Goal: Task Accomplishment & Management: Manage account settings

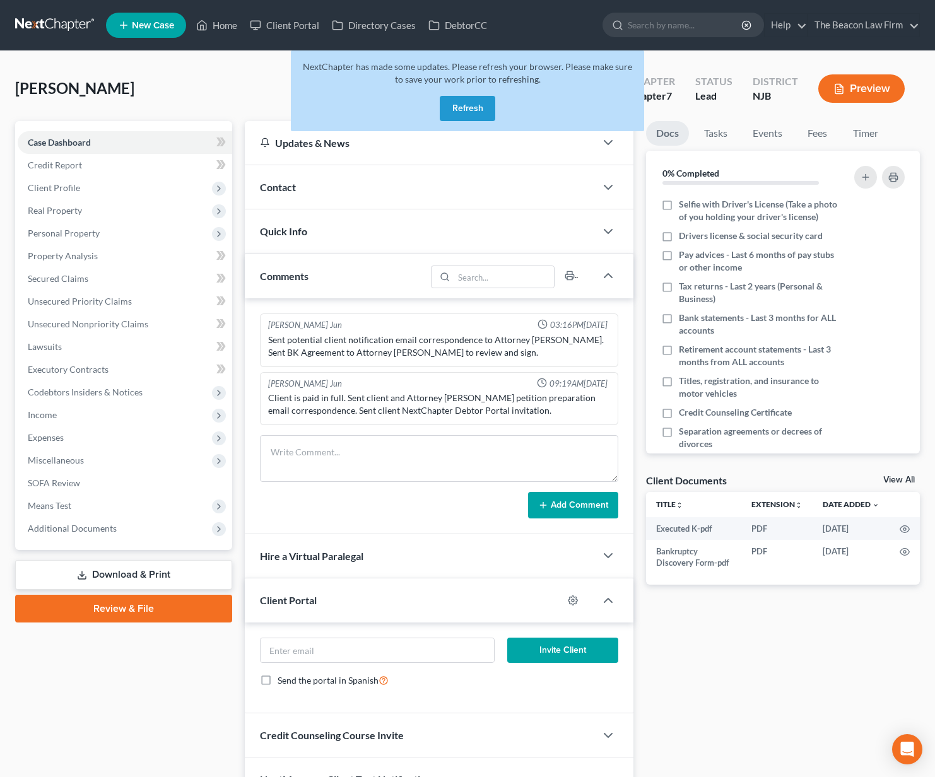
click at [472, 103] on button "Refresh" at bounding box center [468, 108] width 56 height 25
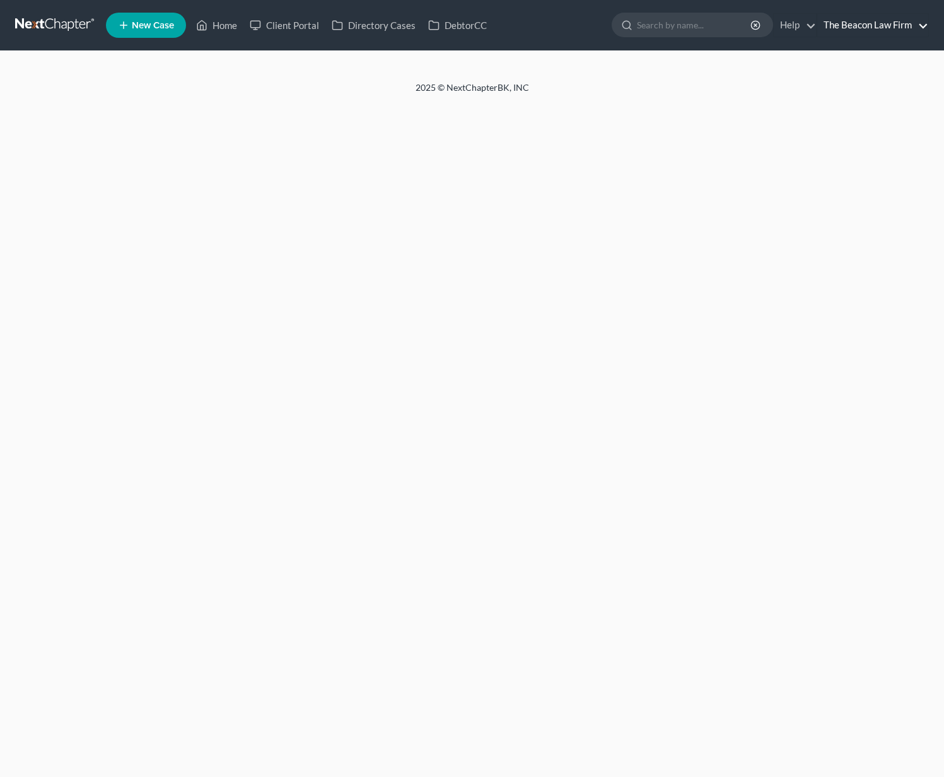
click at [858, 30] on link "The Beacon Law Firm" at bounding box center [872, 25] width 111 height 23
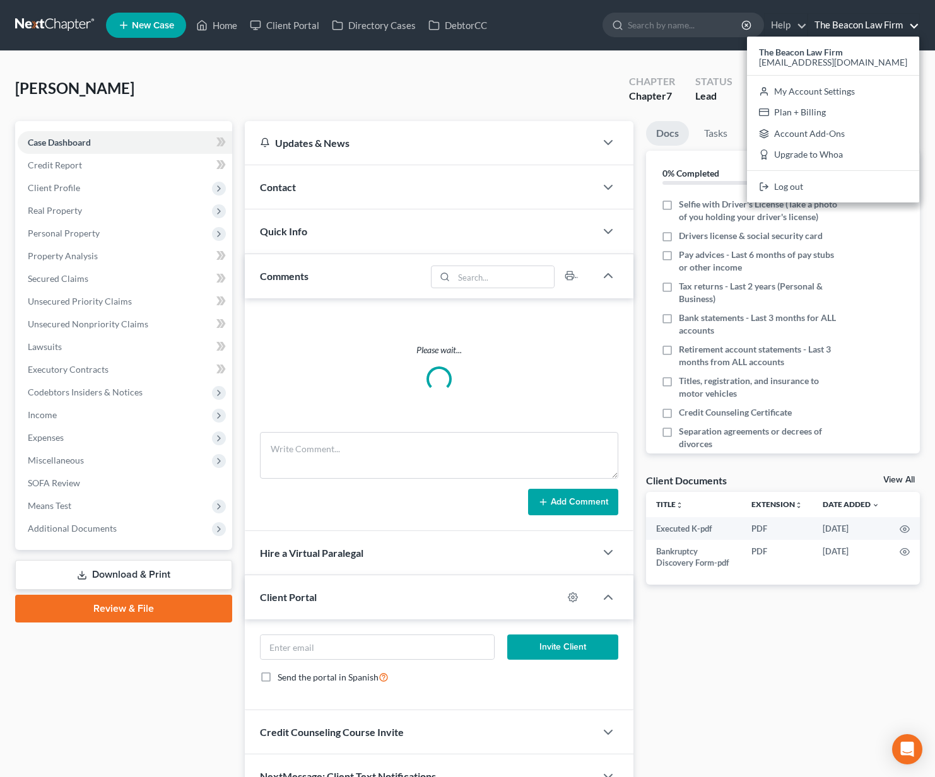
drag, startPoint x: 842, startPoint y: 94, endPoint x: 840, endPoint y: 100, distance: 6.6
click at [841, 94] on link "My Account Settings" at bounding box center [833, 91] width 172 height 21
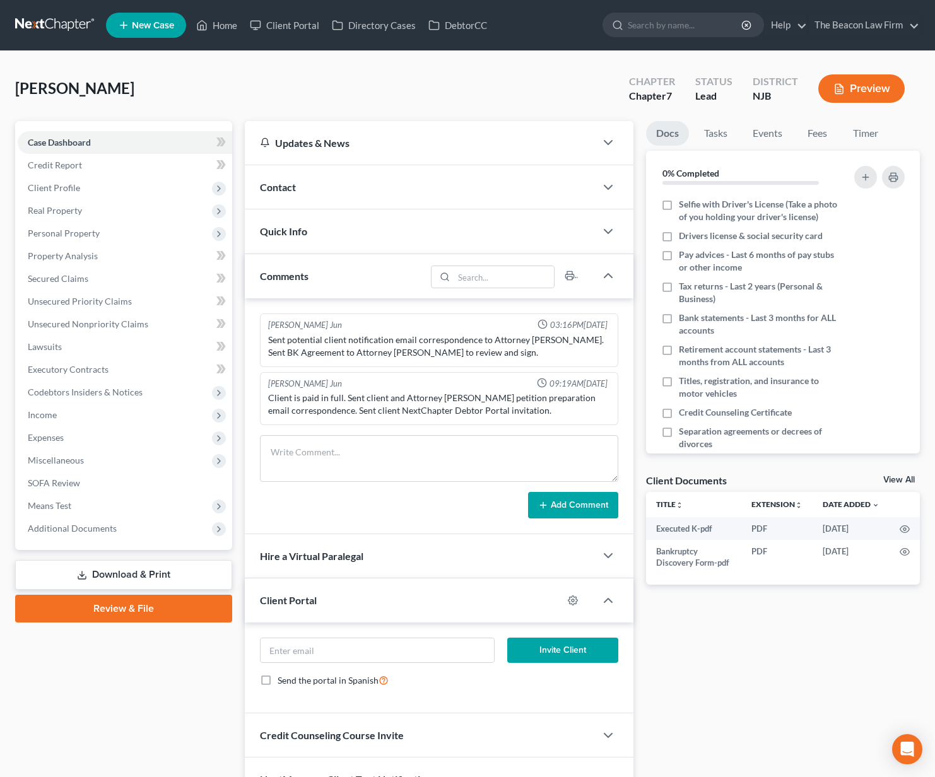
select select "15"
select select "24"
select select "9"
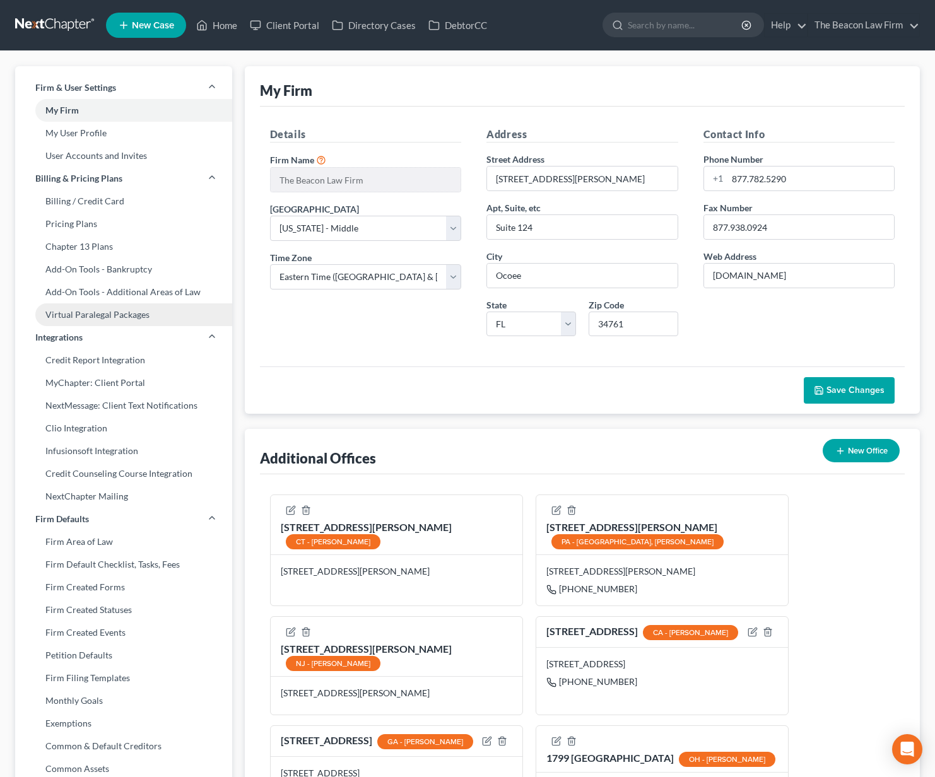
scroll to position [232, 0]
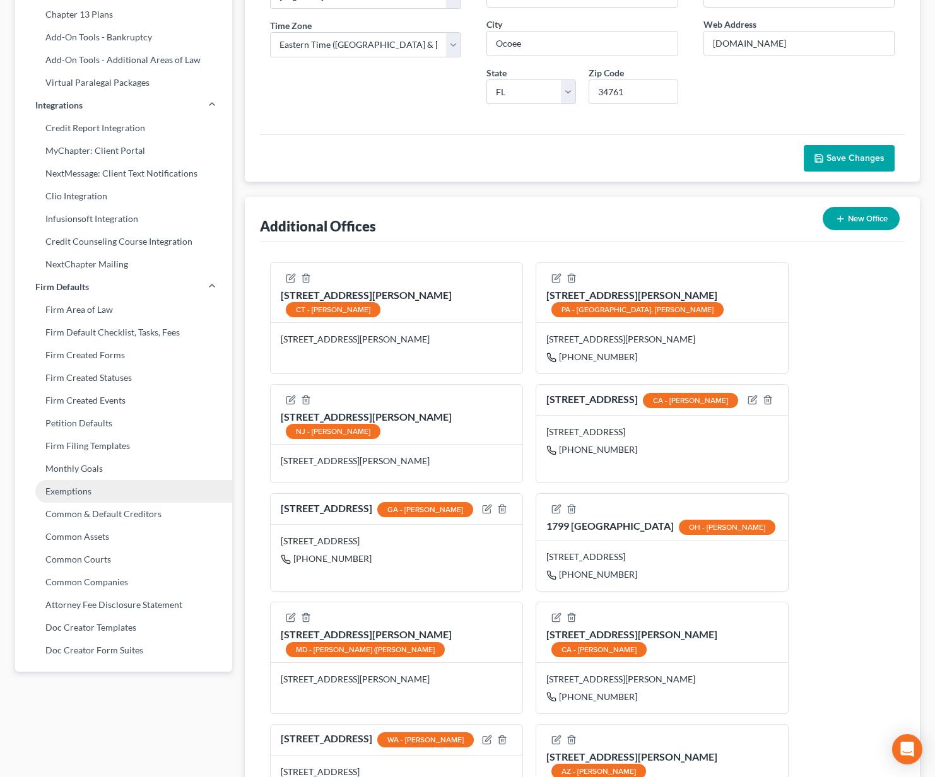
click at [77, 489] on link "Exemptions" at bounding box center [123, 491] width 217 height 23
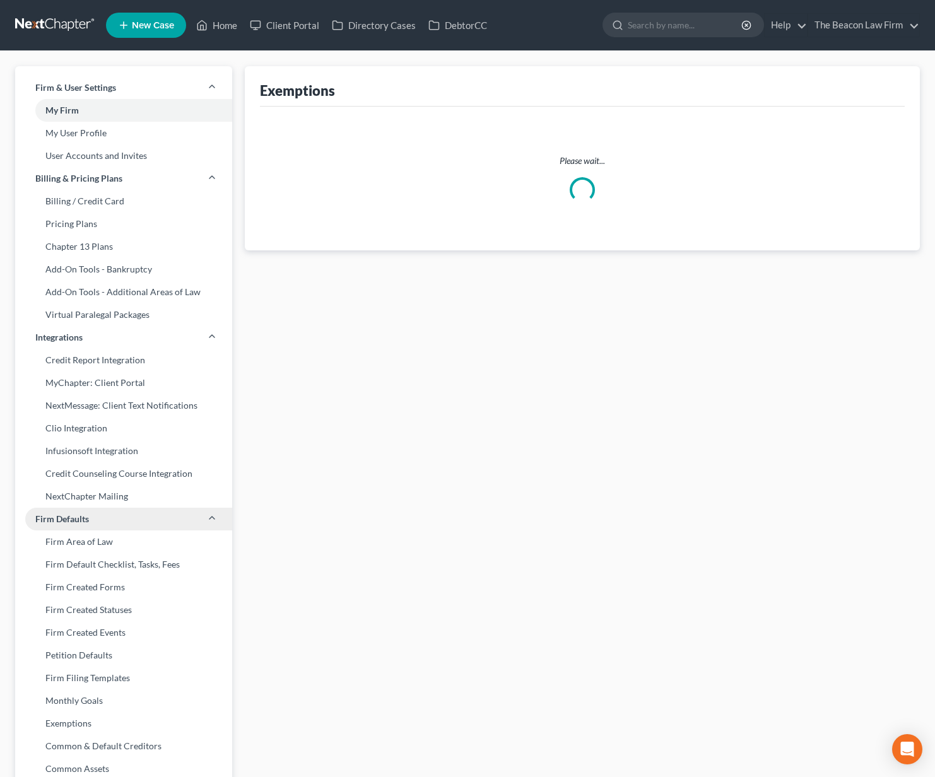
select select "0"
select select "36"
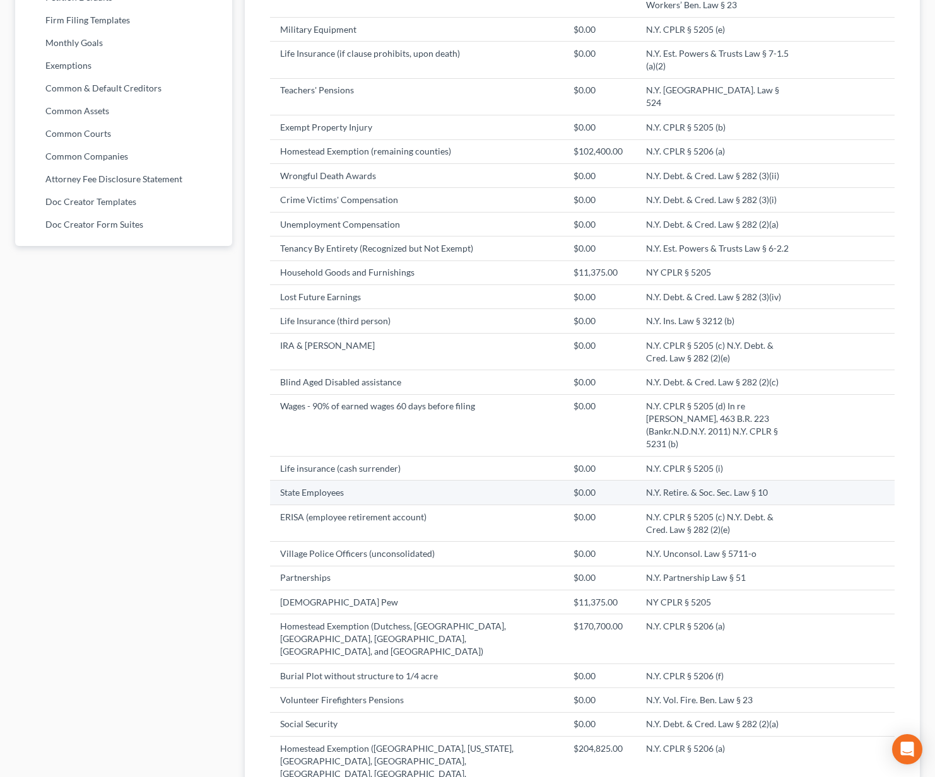
scroll to position [579, 0]
